Goal: Information Seeking & Learning: Check status

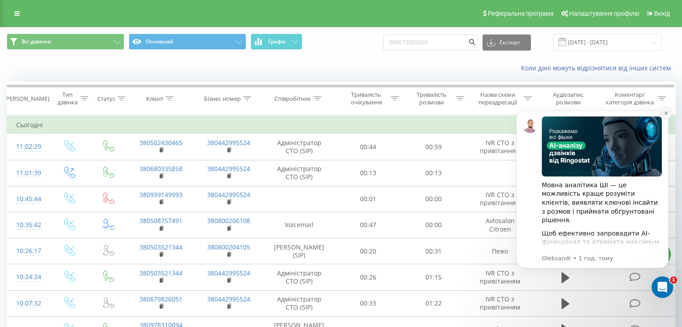
click at [666, 114] on icon "Dismiss notification" at bounding box center [665, 113] width 5 height 5
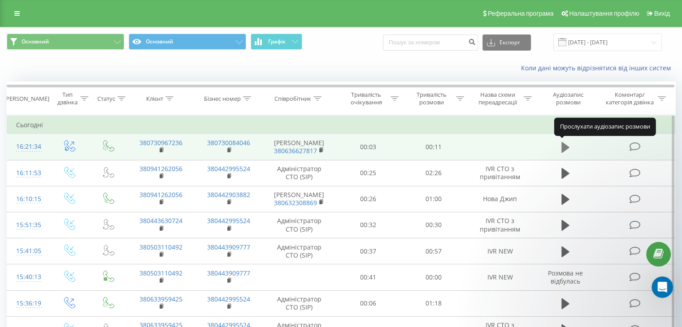
click at [564, 147] on icon at bounding box center [565, 147] width 8 height 11
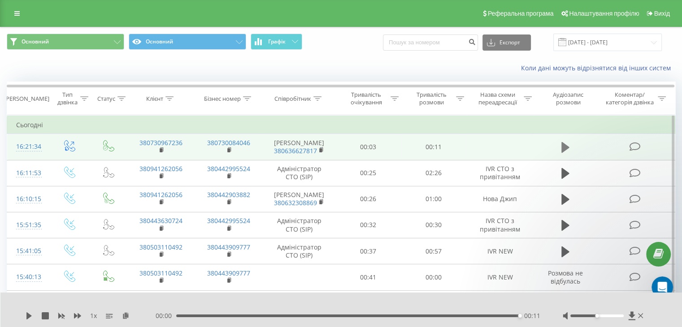
click at [559, 144] on button at bounding box center [564, 147] width 13 height 13
click at [563, 146] on icon at bounding box center [565, 147] width 8 height 11
click at [39, 316] on div "1 x" at bounding box center [91, 316] width 130 height 9
click at [30, 317] on icon at bounding box center [29, 315] width 7 height 7
click at [176, 315] on div "00:11" at bounding box center [347, 316] width 343 height 3
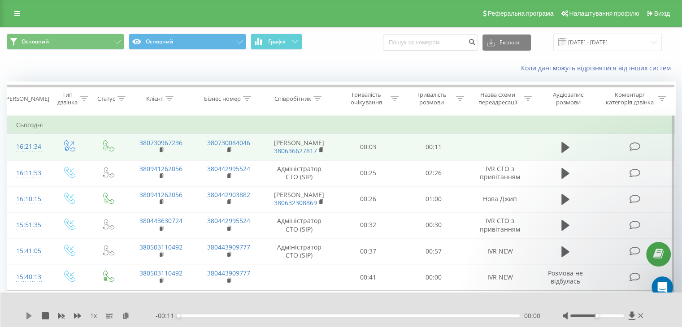
click at [29, 318] on icon at bounding box center [29, 315] width 7 height 7
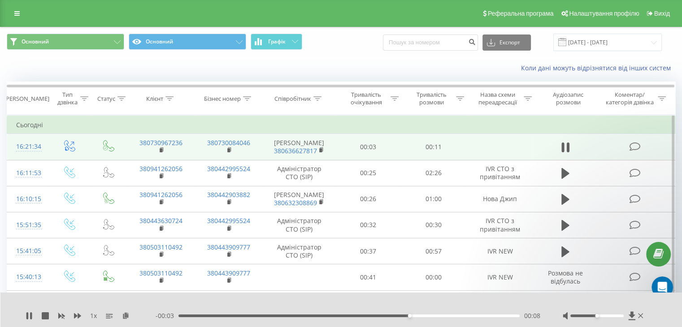
click at [90, 312] on div "1 x" at bounding box center [91, 316] width 130 height 9
click at [91, 315] on span "1 x" at bounding box center [93, 316] width 7 height 9
click at [95, 316] on span "1 x" at bounding box center [93, 316] width 7 height 9
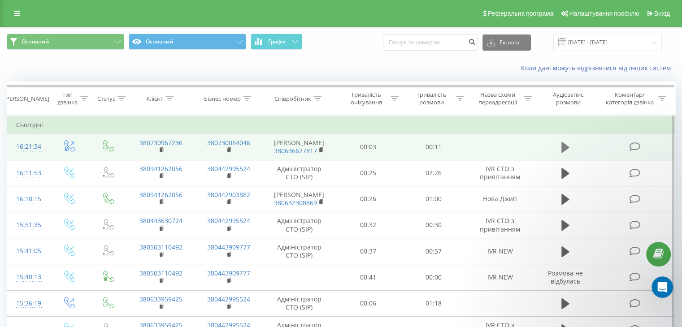
click at [566, 149] on icon at bounding box center [565, 147] width 8 height 11
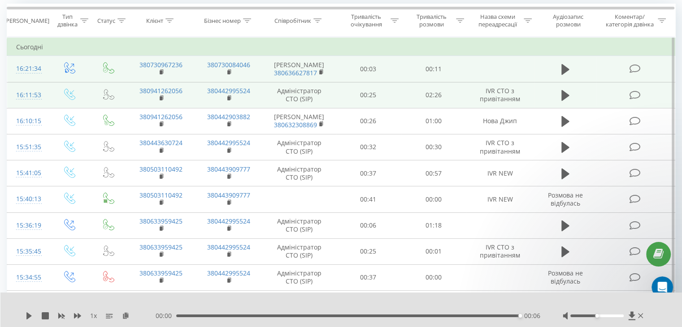
scroll to position [90, 0]
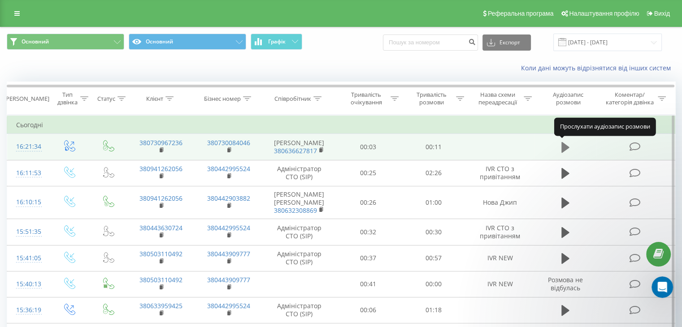
click at [564, 145] on icon at bounding box center [565, 147] width 8 height 11
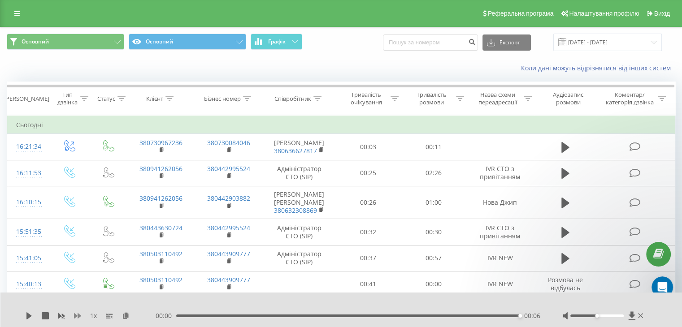
click at [78, 316] on icon at bounding box center [77, 315] width 7 height 5
click at [61, 317] on icon at bounding box center [61, 315] width 7 height 7
click at [43, 316] on icon at bounding box center [45, 315] width 7 height 7
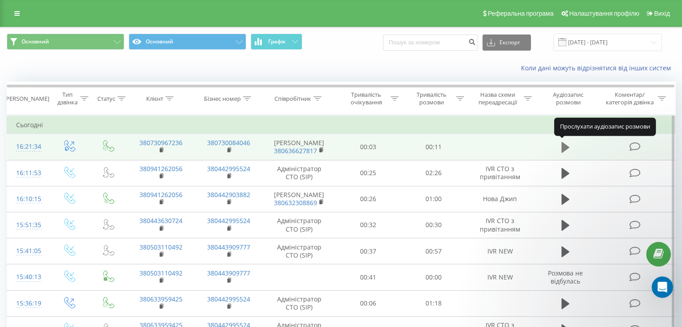
click at [567, 147] on icon at bounding box center [565, 147] width 8 height 11
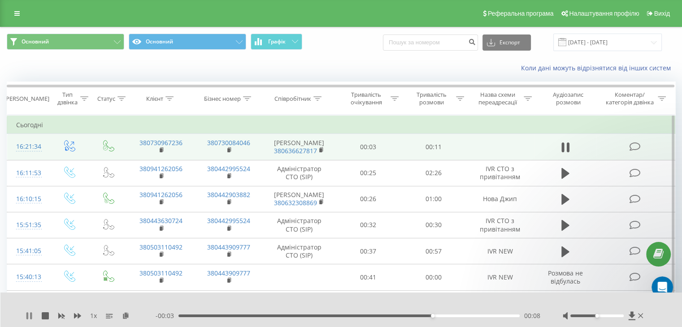
click at [28, 316] on icon at bounding box center [27, 315] width 2 height 7
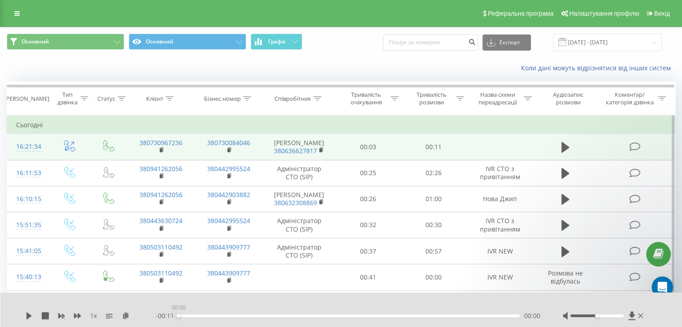
drag, startPoint x: 437, startPoint y: 316, endPoint x: 176, endPoint y: 323, distance: 261.9
click at [176, 323] on div "1 x - 00:11 00:00 00:00" at bounding box center [341, 310] width 682 height 35
click at [26, 315] on icon at bounding box center [29, 315] width 7 height 7
click at [370, 316] on div "00:06" at bounding box center [348, 316] width 341 height 3
click at [332, 315] on div "00:07" at bounding box center [348, 316] width 341 height 3
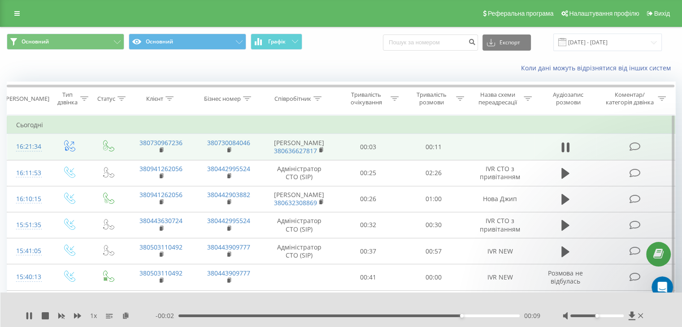
click at [291, 316] on div "00:09" at bounding box center [348, 316] width 341 height 3
